Goal: Transaction & Acquisition: Purchase product/service

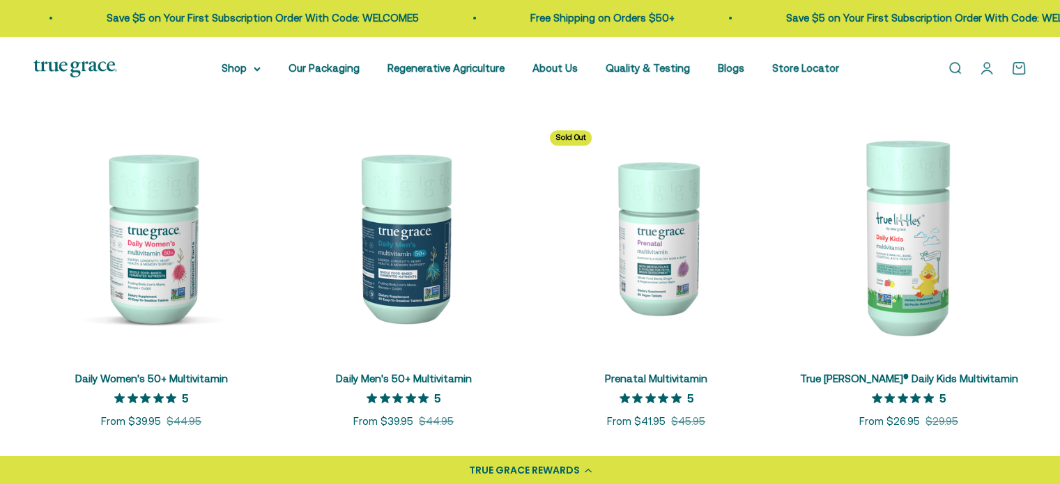
scroll to position [627, 0]
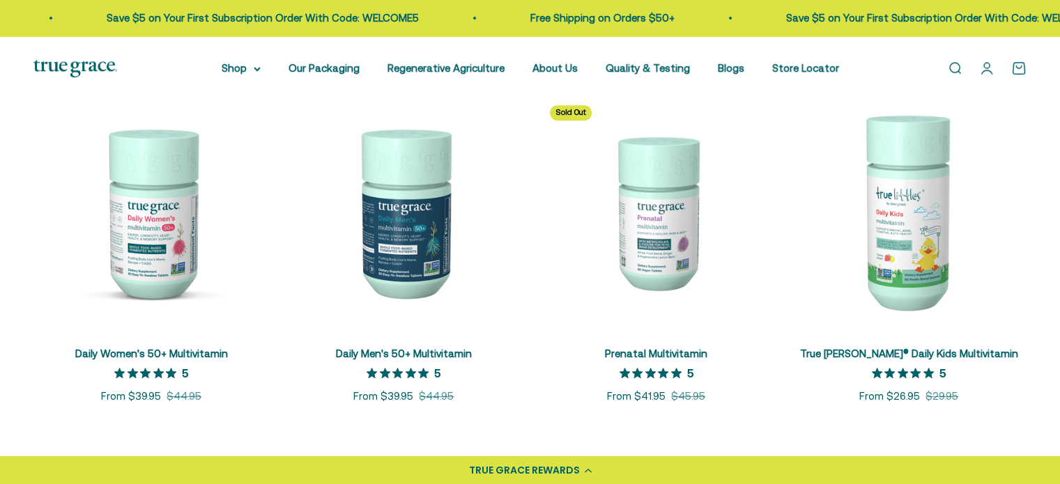
click at [415, 236] on img at bounding box center [404, 212] width 236 height 236
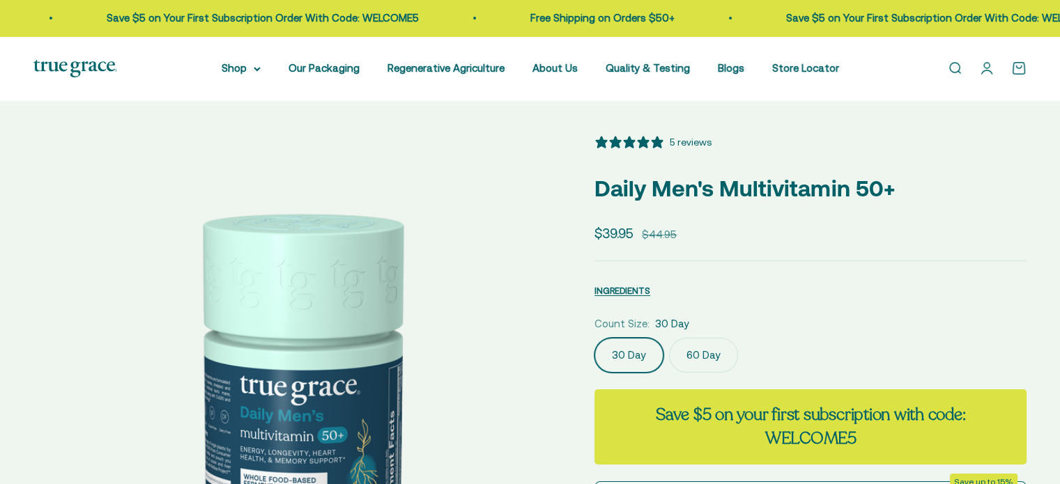
select select "3"
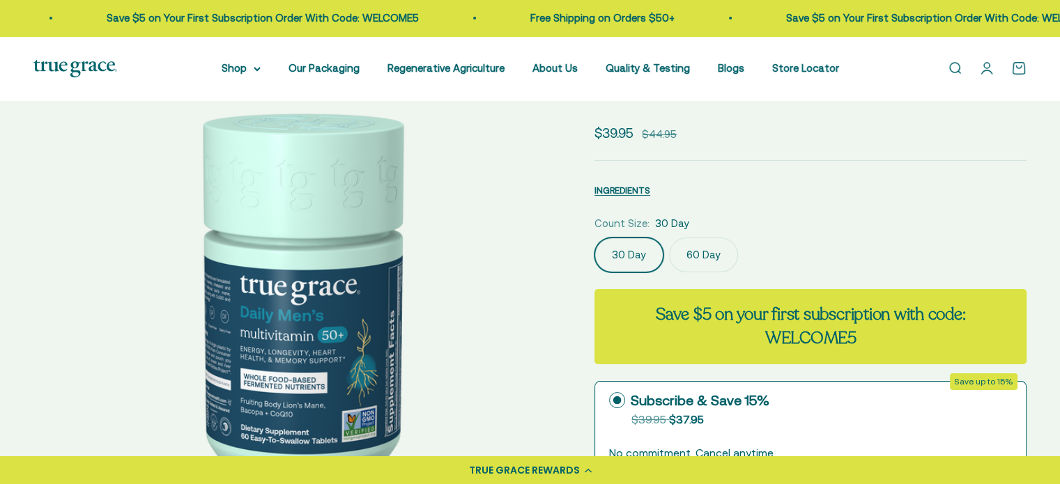
scroll to position [139, 0]
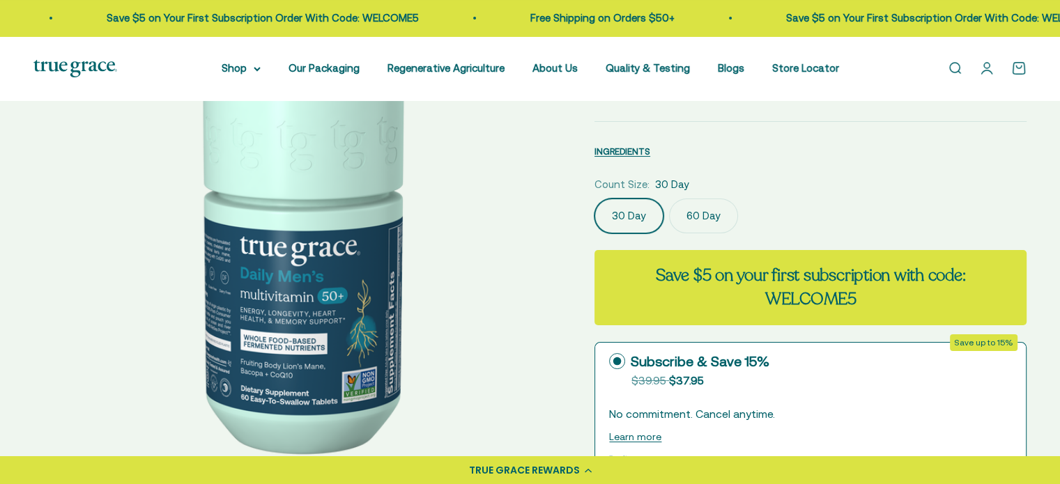
click at [711, 219] on label "60 Day" at bounding box center [703, 216] width 69 height 35
click at [595, 199] on input "60 Day" at bounding box center [594, 198] width 1 height 1
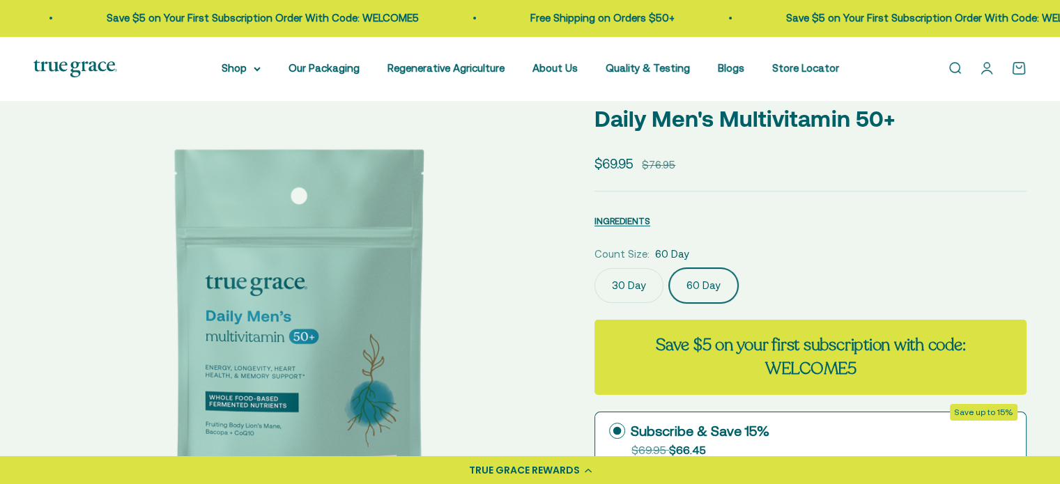
scroll to position [209, 0]
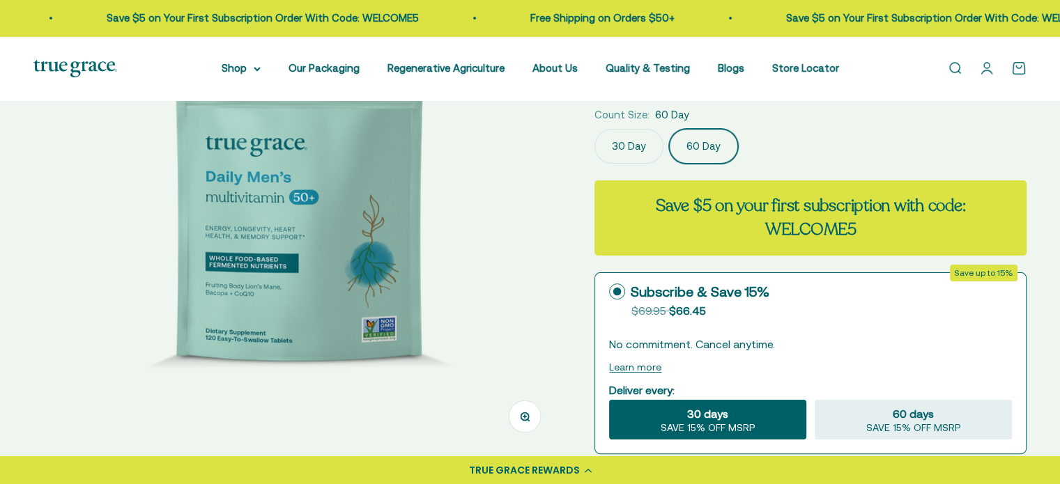
click at [639, 148] on label "30 Day" at bounding box center [629, 146] width 69 height 35
click at [595, 129] on input "30 Day" at bounding box center [594, 128] width 1 height 1
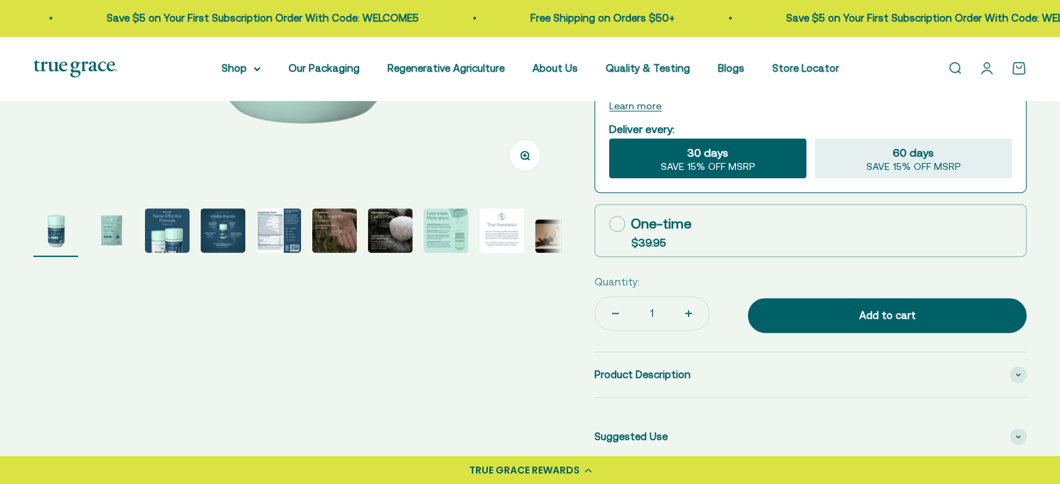
scroll to position [488, 0]
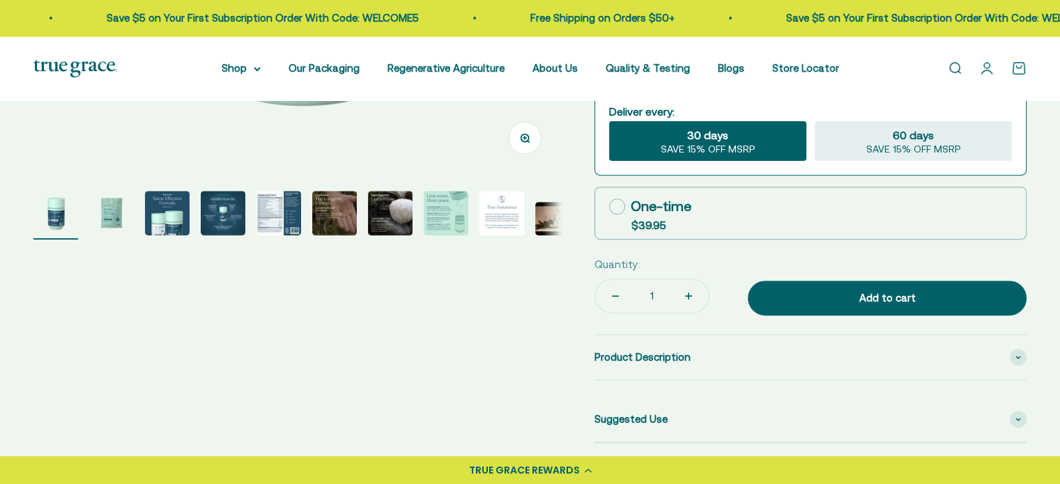
click at [613, 206] on icon at bounding box center [617, 207] width 16 height 16
click at [609, 206] on input "One-time $39.95" at bounding box center [609, 206] width 1 height 1
radio input "true"
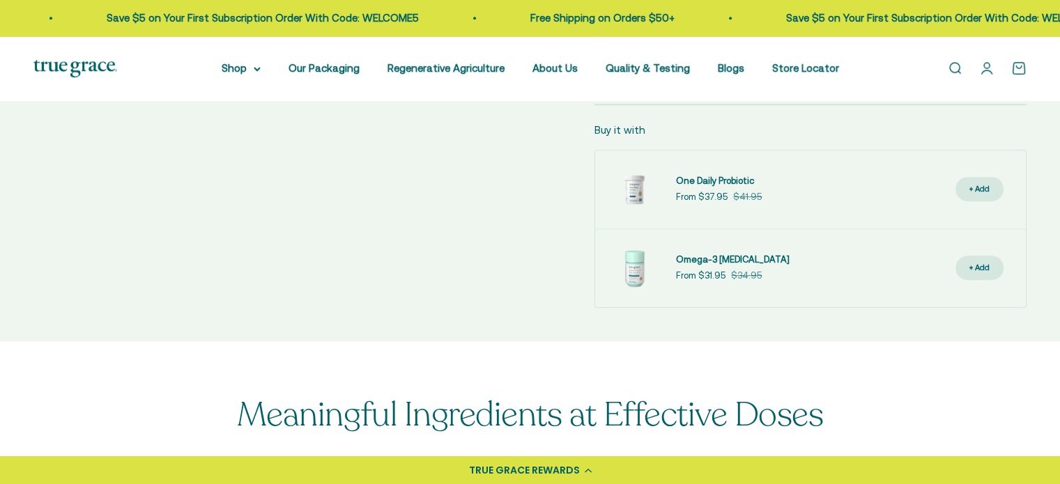
scroll to position [349, 0]
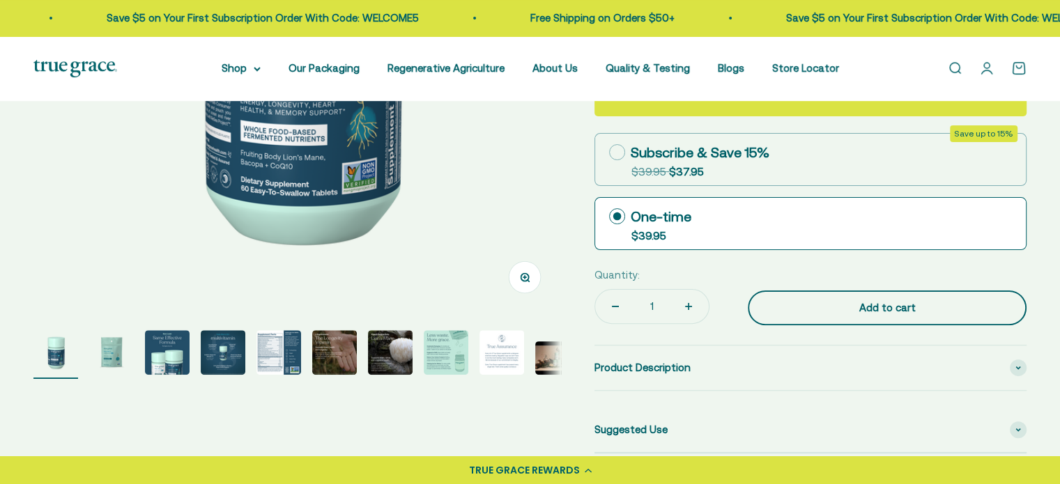
click at [807, 312] on div "Add to cart" at bounding box center [887, 308] width 223 height 17
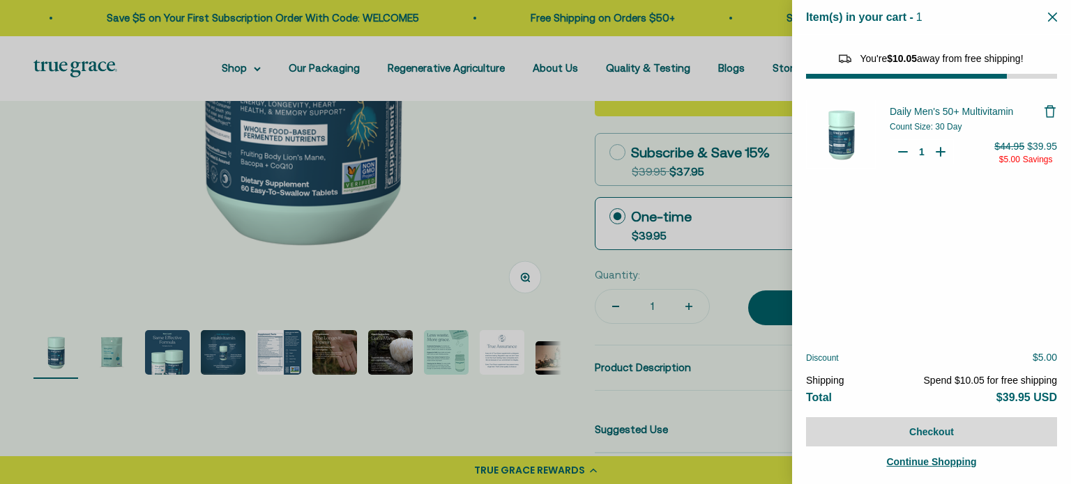
select select "44882806636758"
select select "42422728065238"
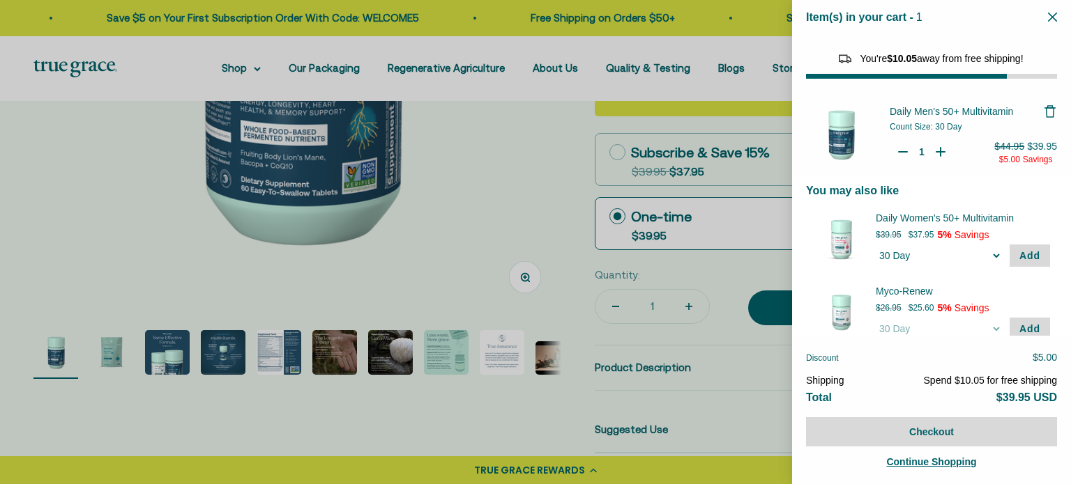
click at [572, 208] on div at bounding box center [535, 242] width 1071 height 484
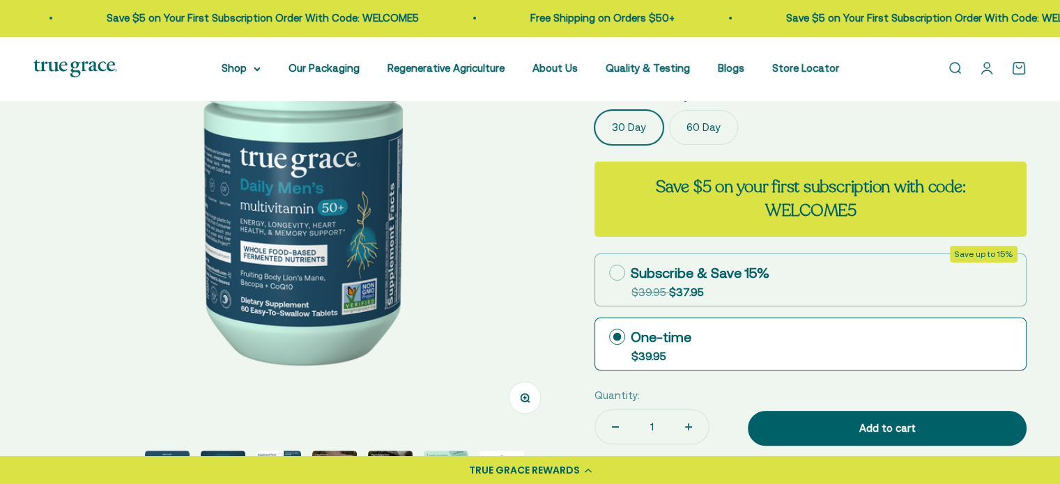
scroll to position [70, 0]
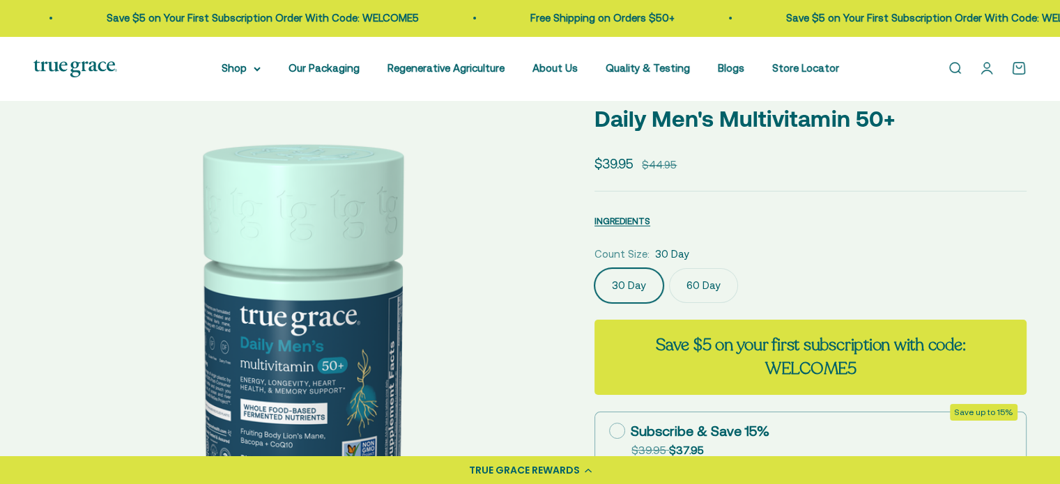
click at [708, 275] on label "60 Day" at bounding box center [703, 285] width 69 height 35
click at [595, 268] on input "60 Day" at bounding box center [594, 268] width 1 height 1
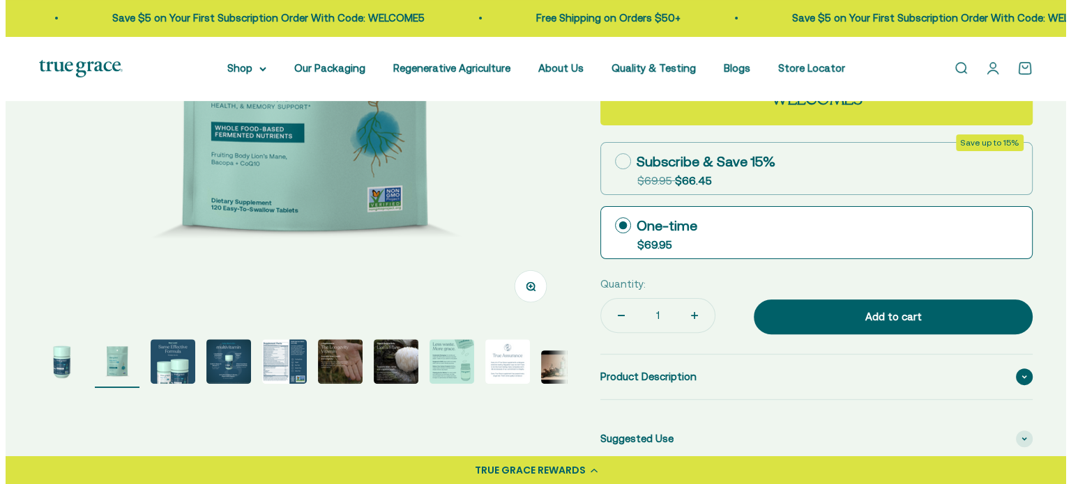
scroll to position [349, 0]
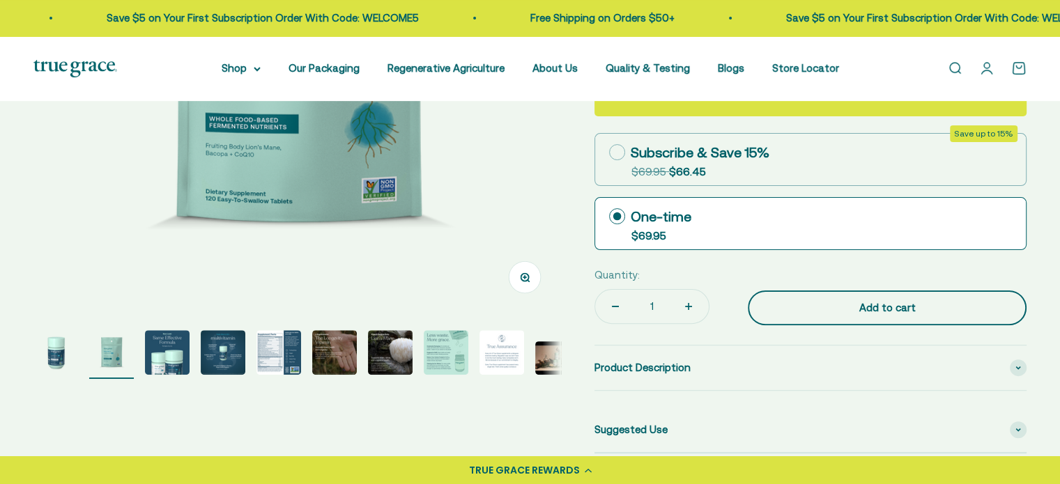
click at [815, 318] on button "Add to cart" at bounding box center [887, 308] width 279 height 35
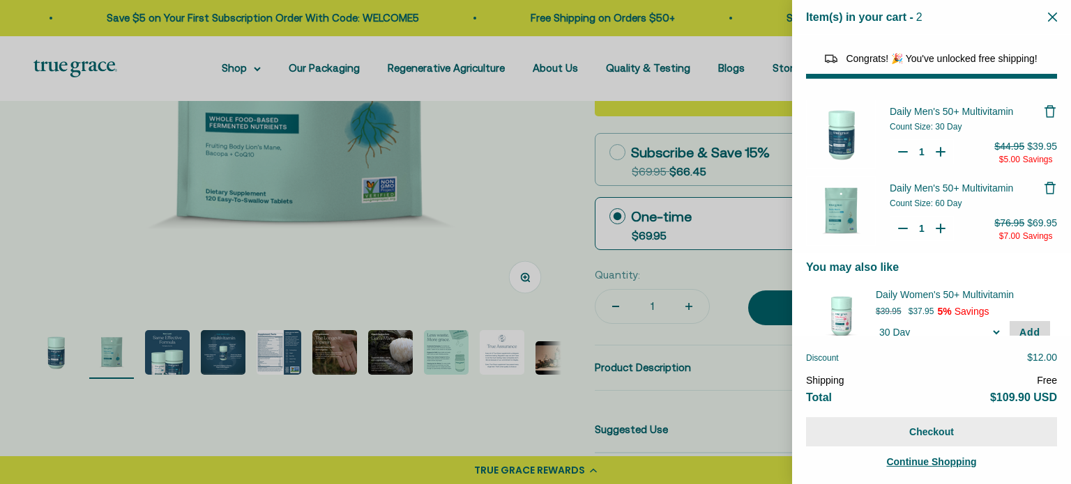
click at [938, 436] on button "Checkout" at bounding box center [931, 432] width 251 height 29
